Goal: Task Accomplishment & Management: Complete application form

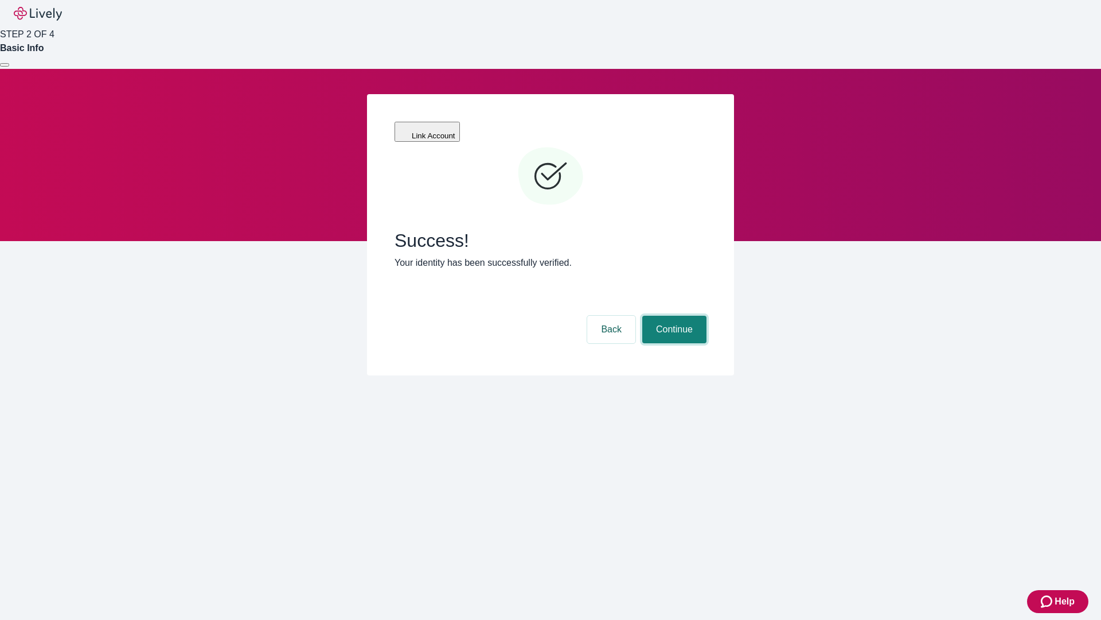
click at [673, 316] on button "Continue" at bounding box center [675, 330] width 64 height 28
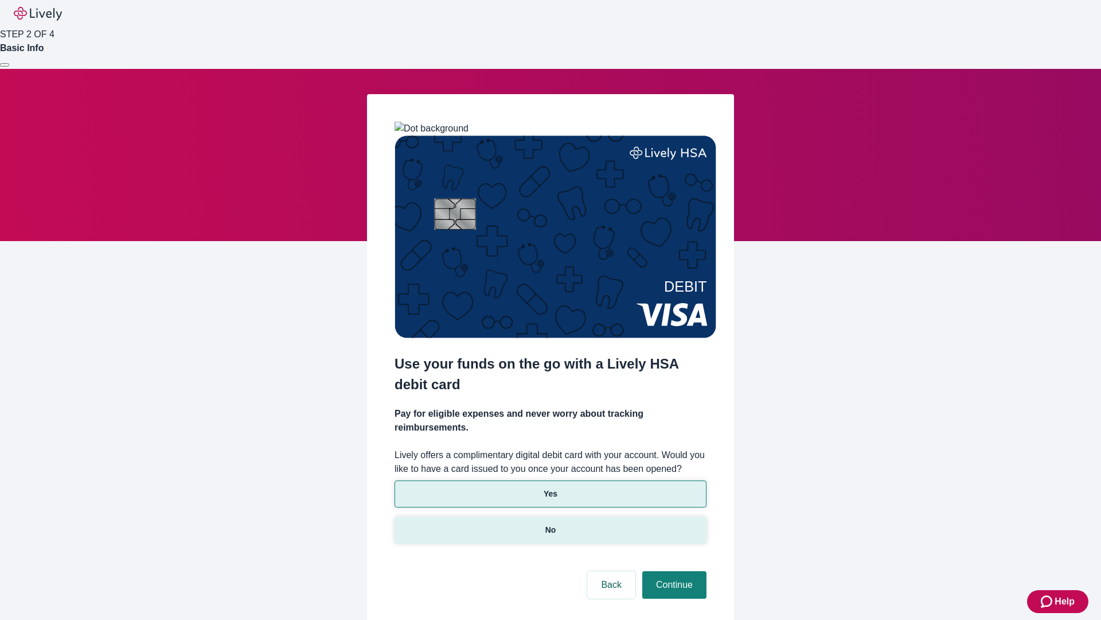
click at [550, 524] on p "No" at bounding box center [551, 530] width 11 height 12
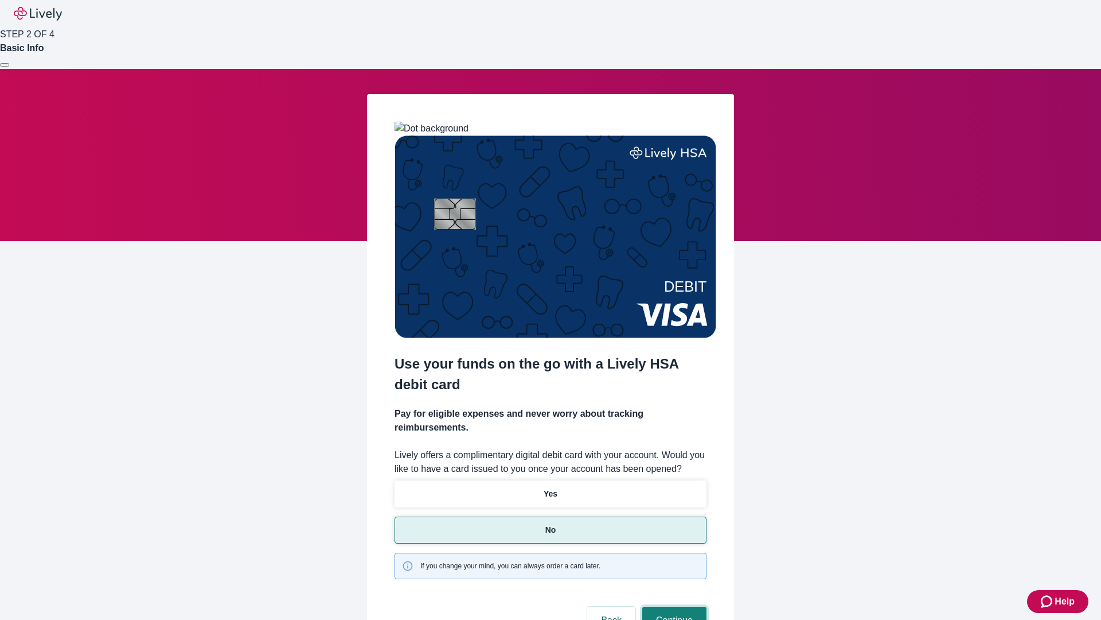
click at [673, 606] on button "Continue" at bounding box center [675, 620] width 64 height 28
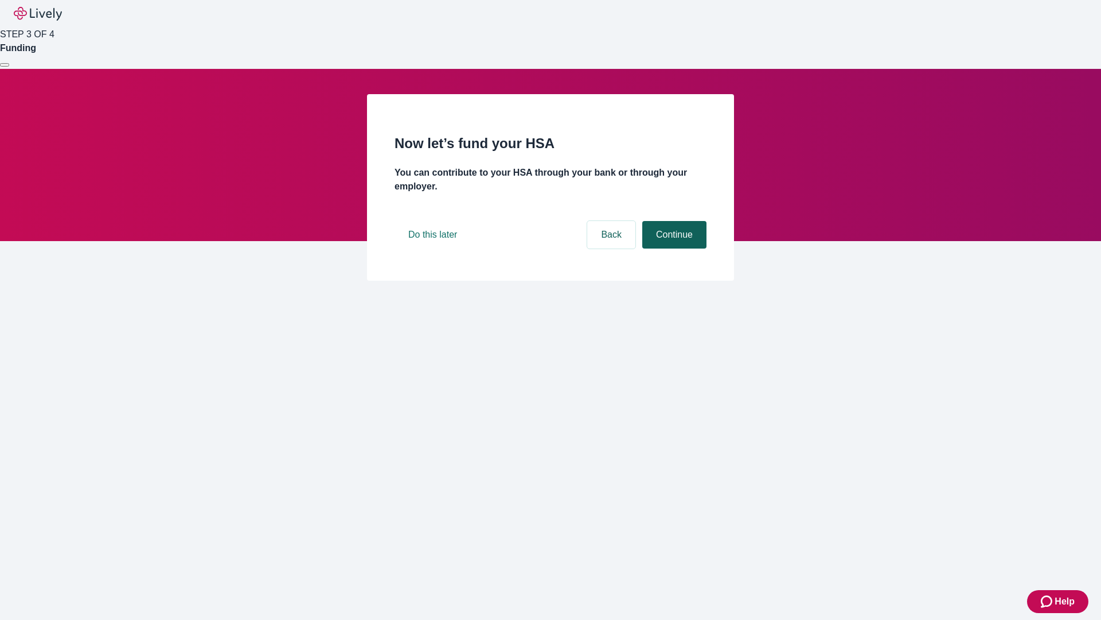
click at [673, 248] on button "Continue" at bounding box center [675, 235] width 64 height 28
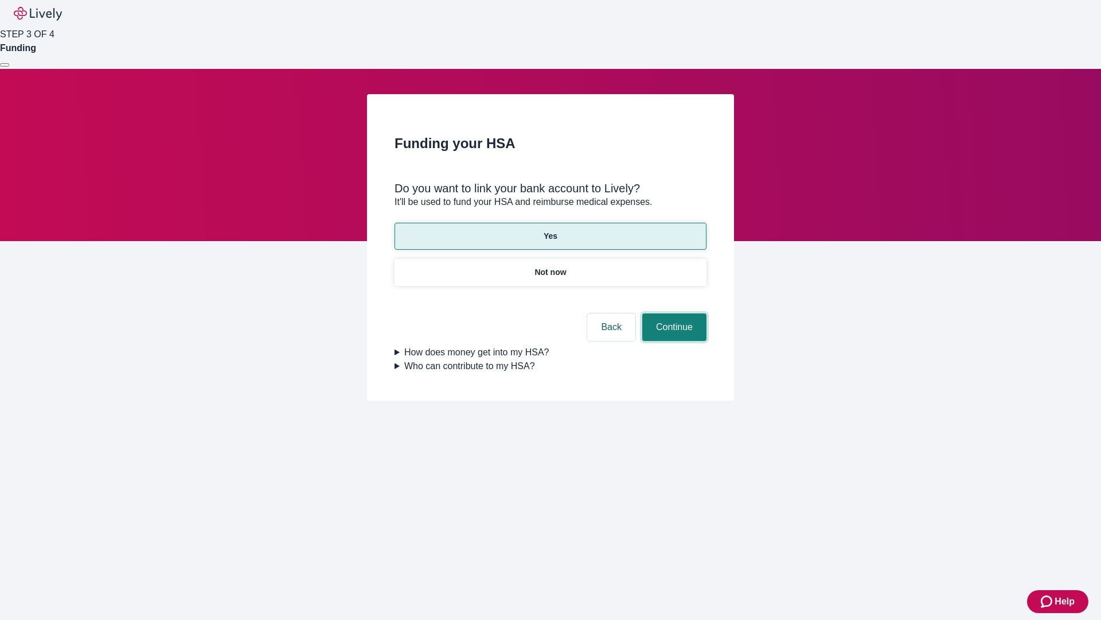
click at [673, 313] on button "Continue" at bounding box center [675, 327] width 64 height 28
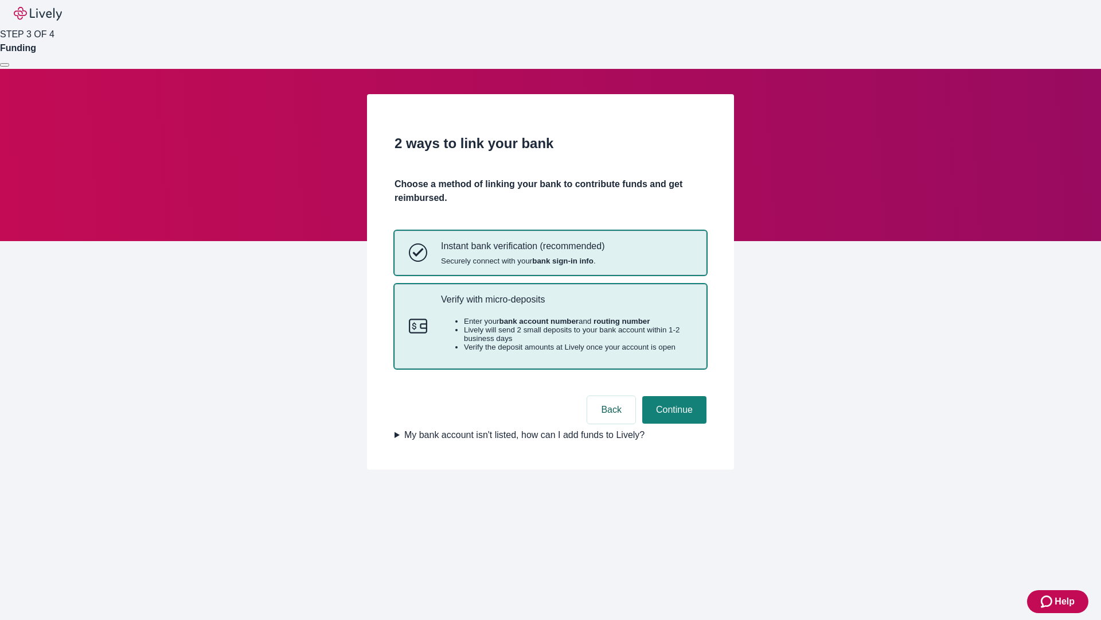
click at [566, 305] on p "Verify with micro-deposits" at bounding box center [566, 299] width 251 height 11
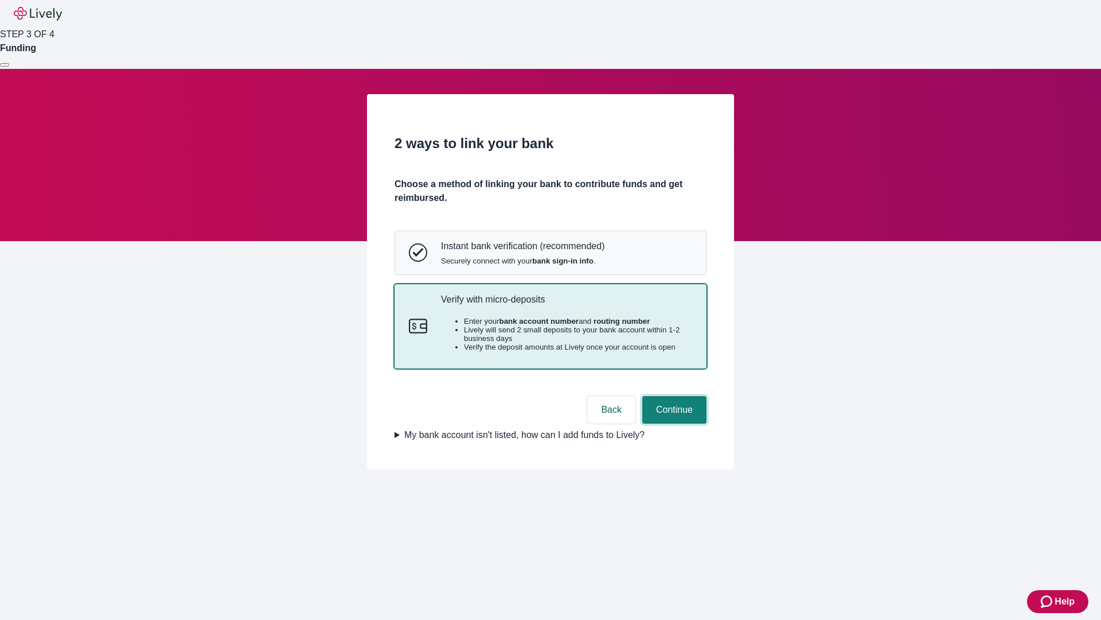
click at [673, 423] on button "Continue" at bounding box center [675, 410] width 64 height 28
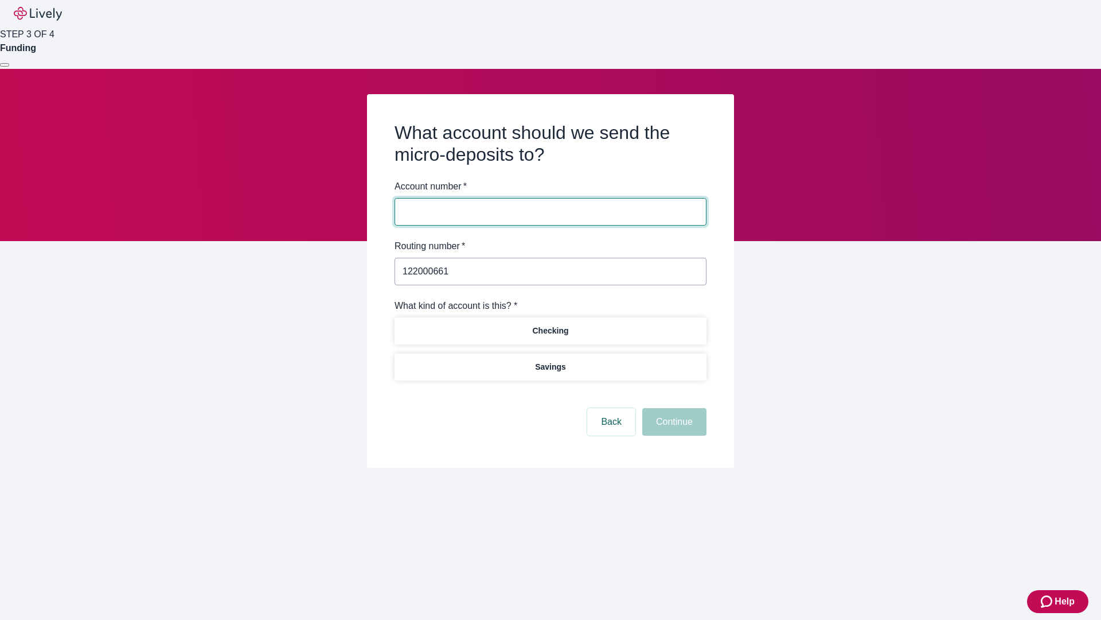
type input "122000661"
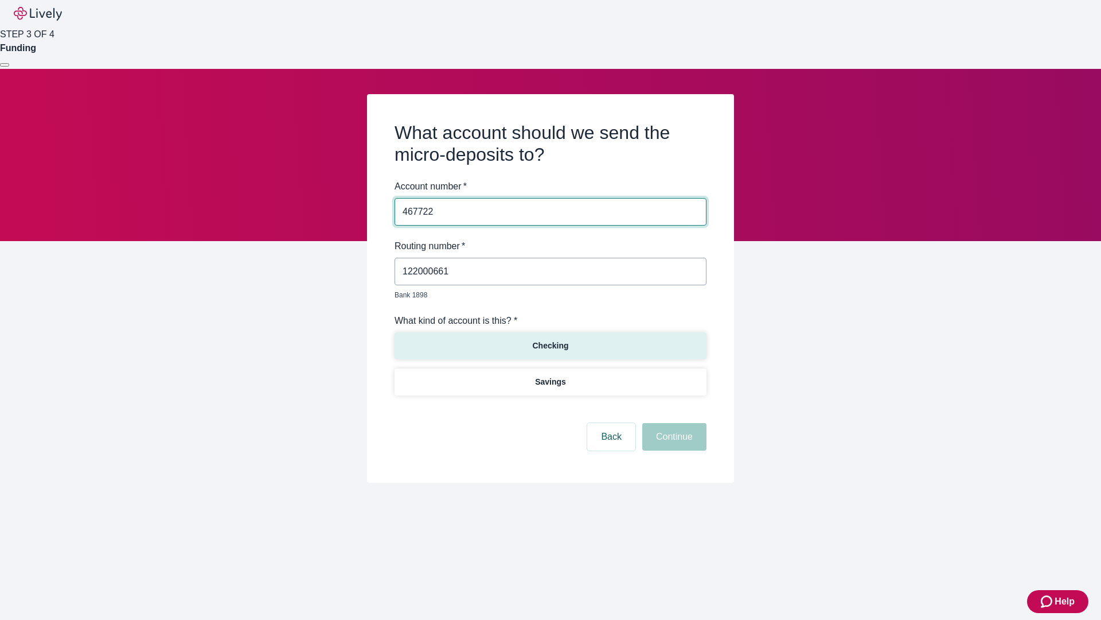
type input "467722"
click at [550, 340] on p "Checking" at bounding box center [550, 346] width 36 height 12
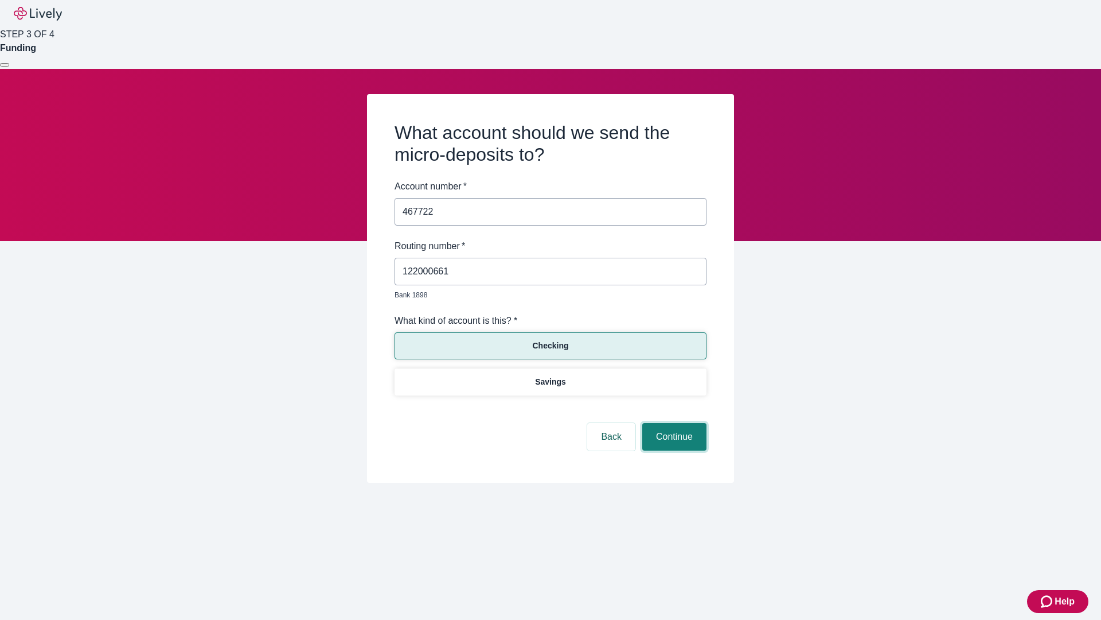
click at [673, 423] on button "Continue" at bounding box center [675, 437] width 64 height 28
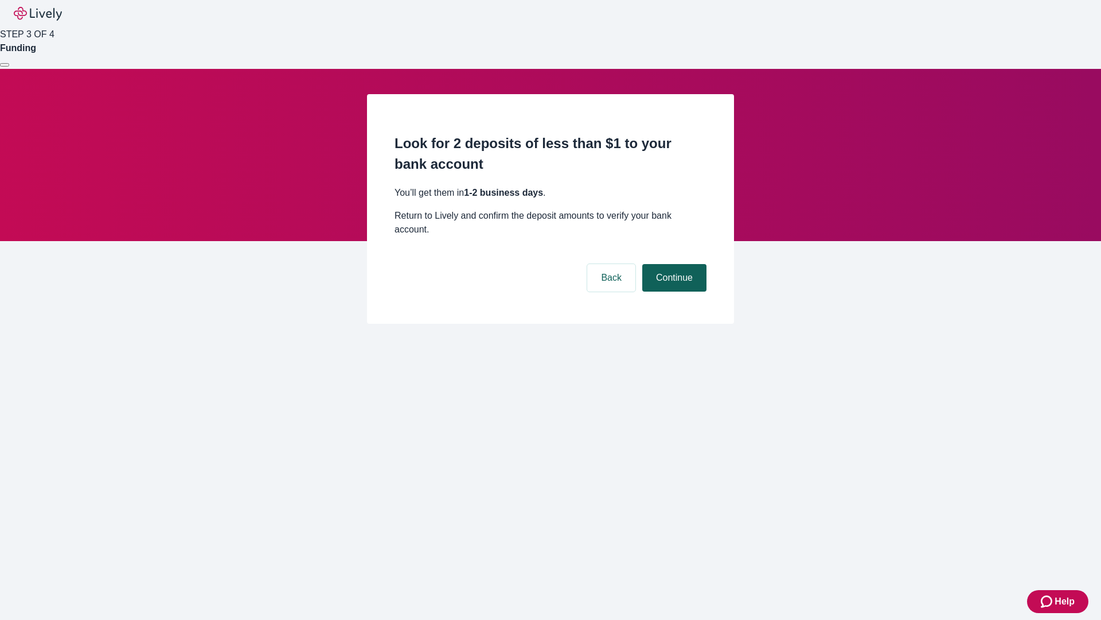
click at [673, 264] on button "Continue" at bounding box center [675, 278] width 64 height 28
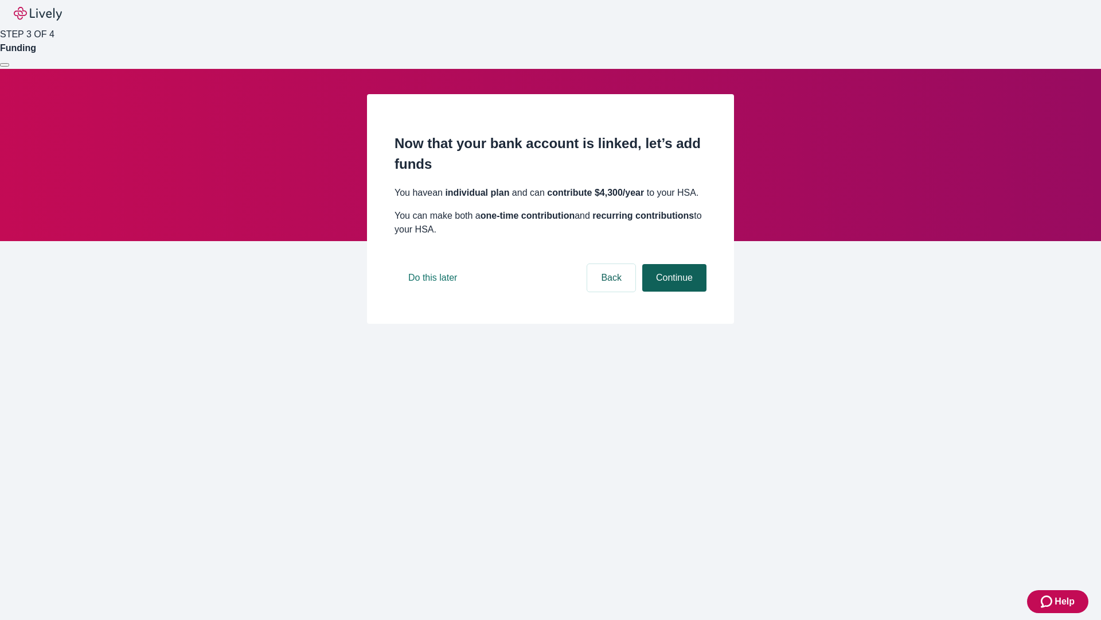
click at [673, 291] on button "Continue" at bounding box center [675, 278] width 64 height 28
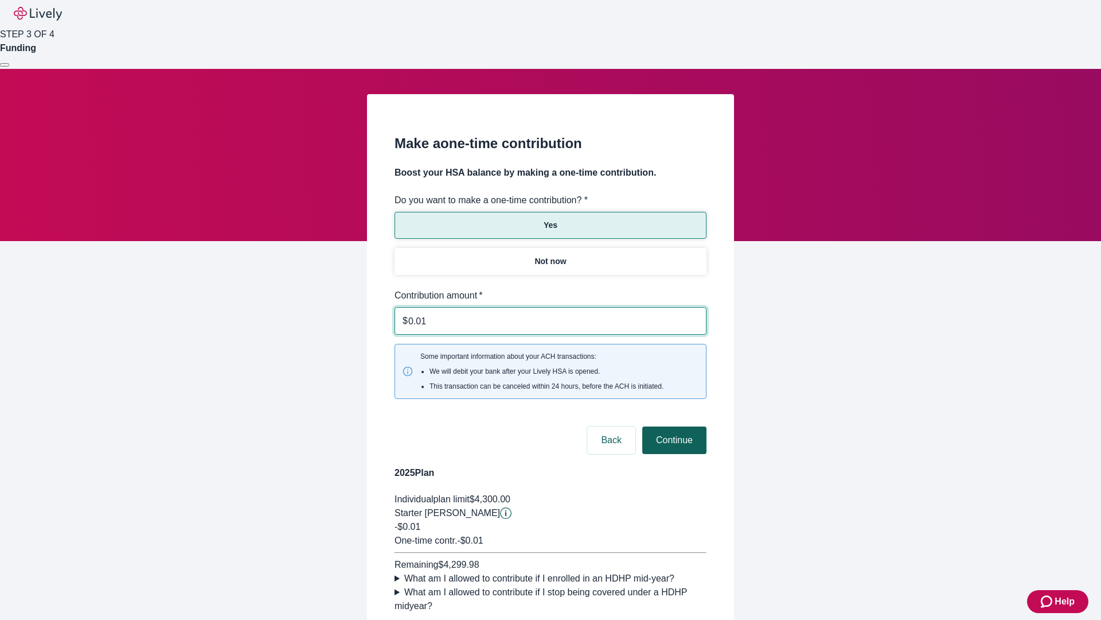
type input "0.01"
click at [673, 426] on button "Continue" at bounding box center [675, 440] width 64 height 28
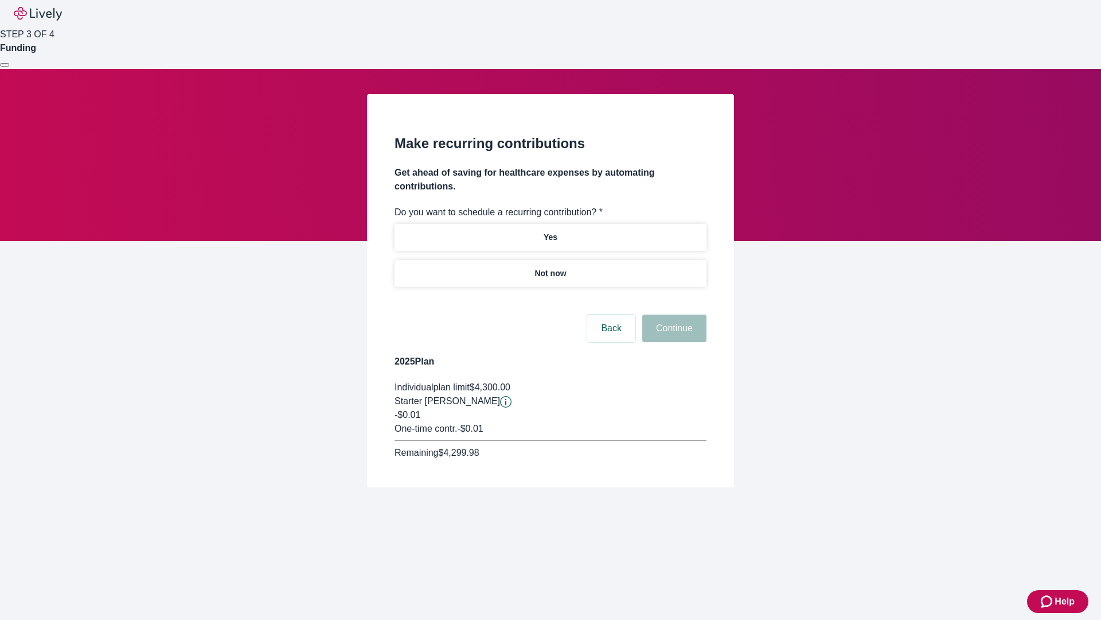
click at [550, 267] on p "Not now" at bounding box center [551, 273] width 32 height 12
click at [673, 314] on button "Continue" at bounding box center [675, 328] width 64 height 28
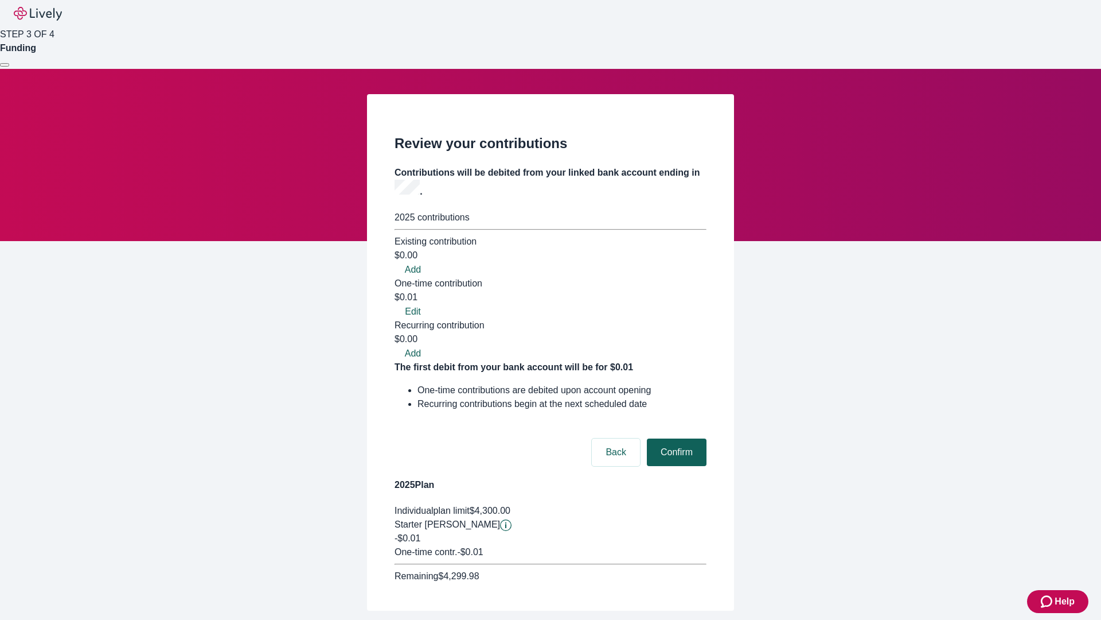
click at [675, 438] on button "Confirm" at bounding box center [677, 452] width 60 height 28
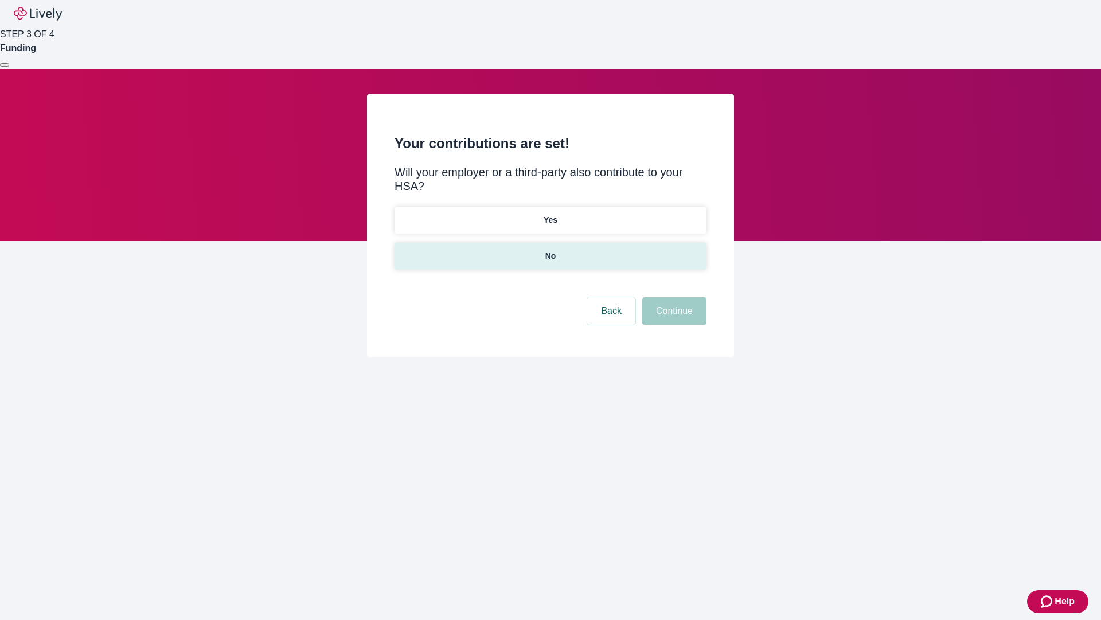
click at [550, 250] on p "No" at bounding box center [551, 256] width 11 height 12
click at [673, 297] on button "Continue" at bounding box center [675, 311] width 64 height 28
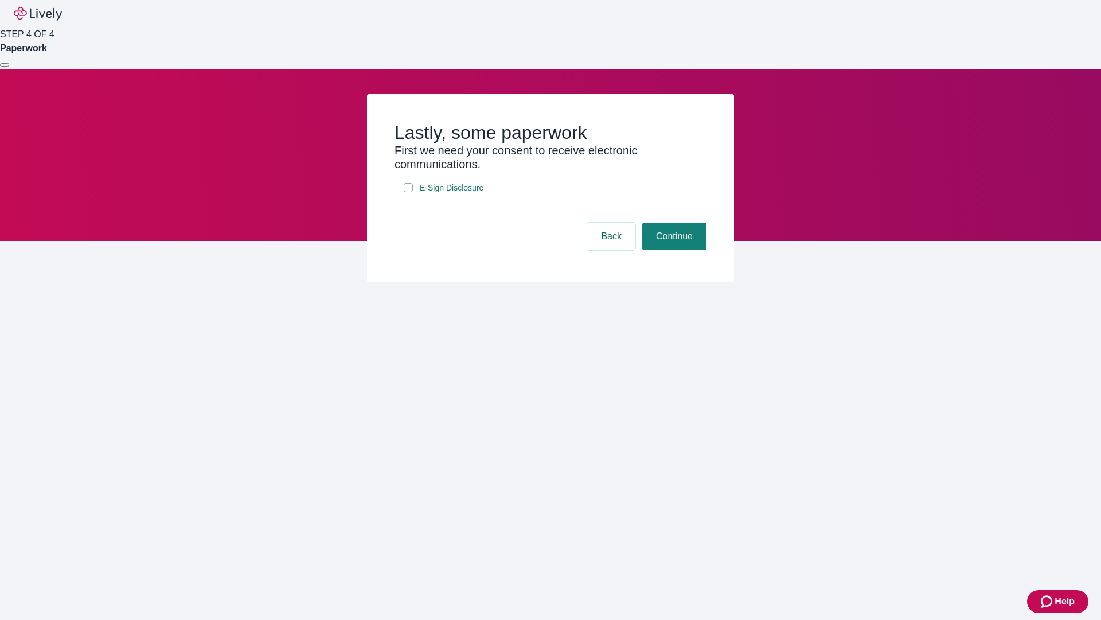
click at [408, 192] on input "E-Sign Disclosure" at bounding box center [408, 187] width 9 height 9
checkbox input "true"
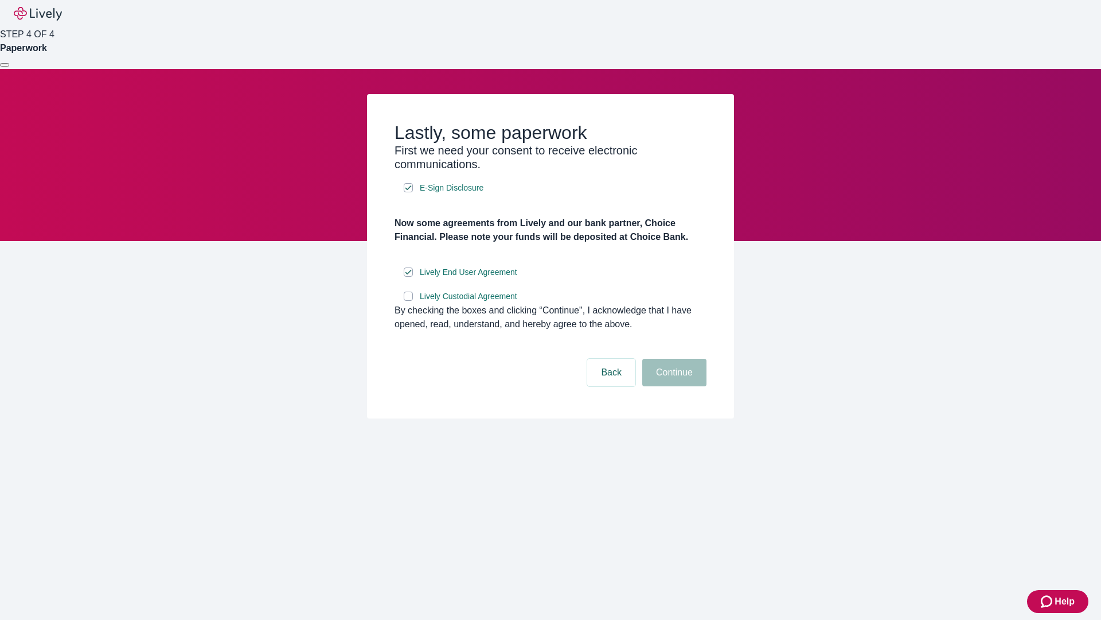
click at [408, 301] on input "Lively Custodial Agreement" at bounding box center [408, 295] width 9 height 9
checkbox input "true"
click at [673, 386] on button "Continue" at bounding box center [675, 373] width 64 height 28
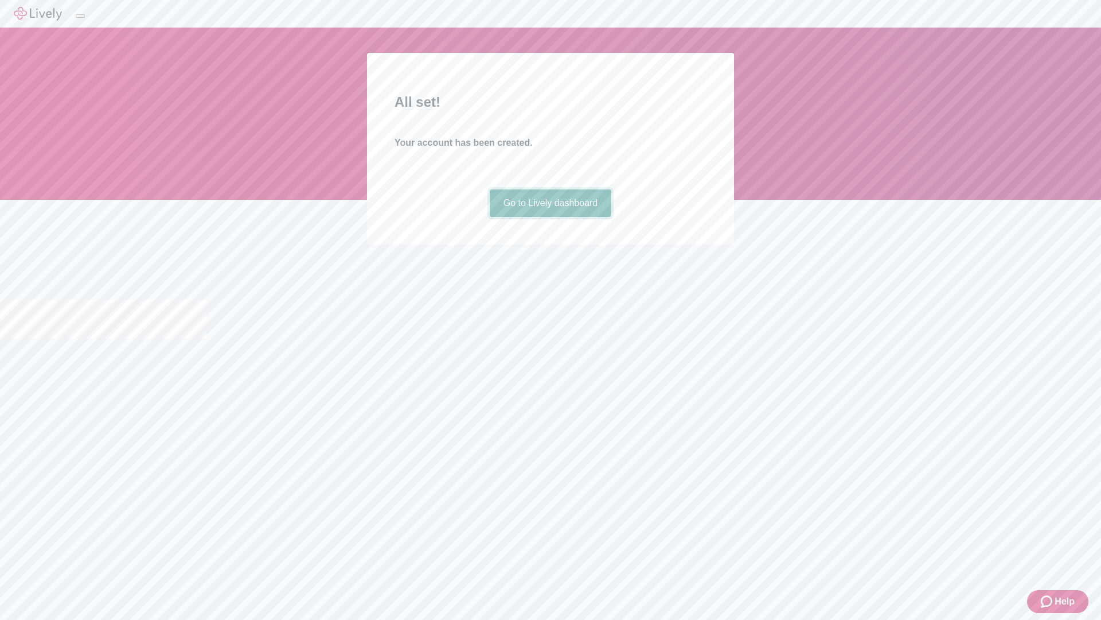
click at [550, 217] on link "Go to Lively dashboard" at bounding box center [551, 203] width 122 height 28
